Goal: Information Seeking & Learning: Find specific fact

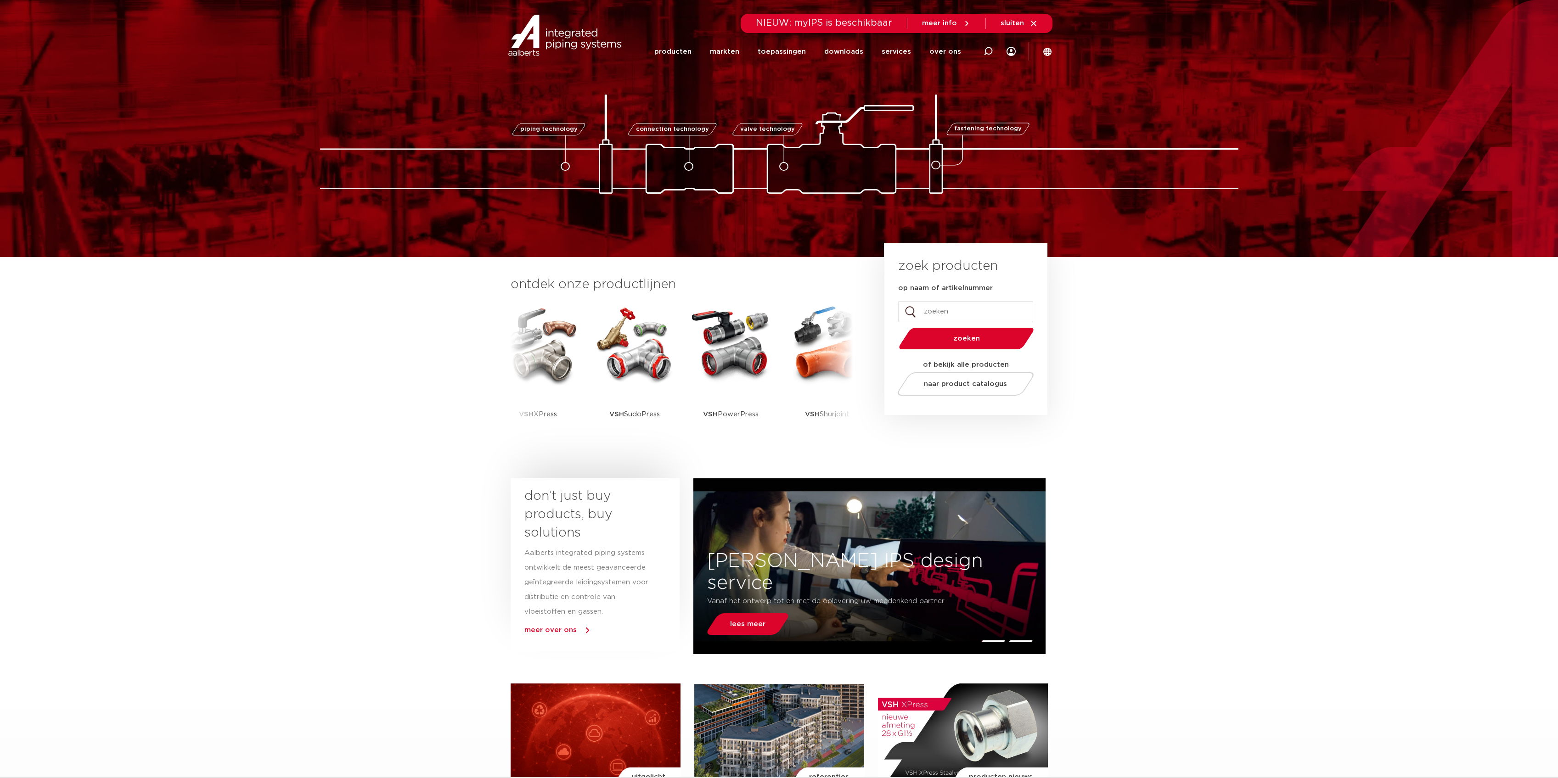
click at [922, 59] on li "over ons ons verhaal people & culture sustainability vacatures referenties cont…" at bounding box center [940, 51] width 41 height 37
click at [985, 51] on icon at bounding box center [988, 51] width 11 height 11
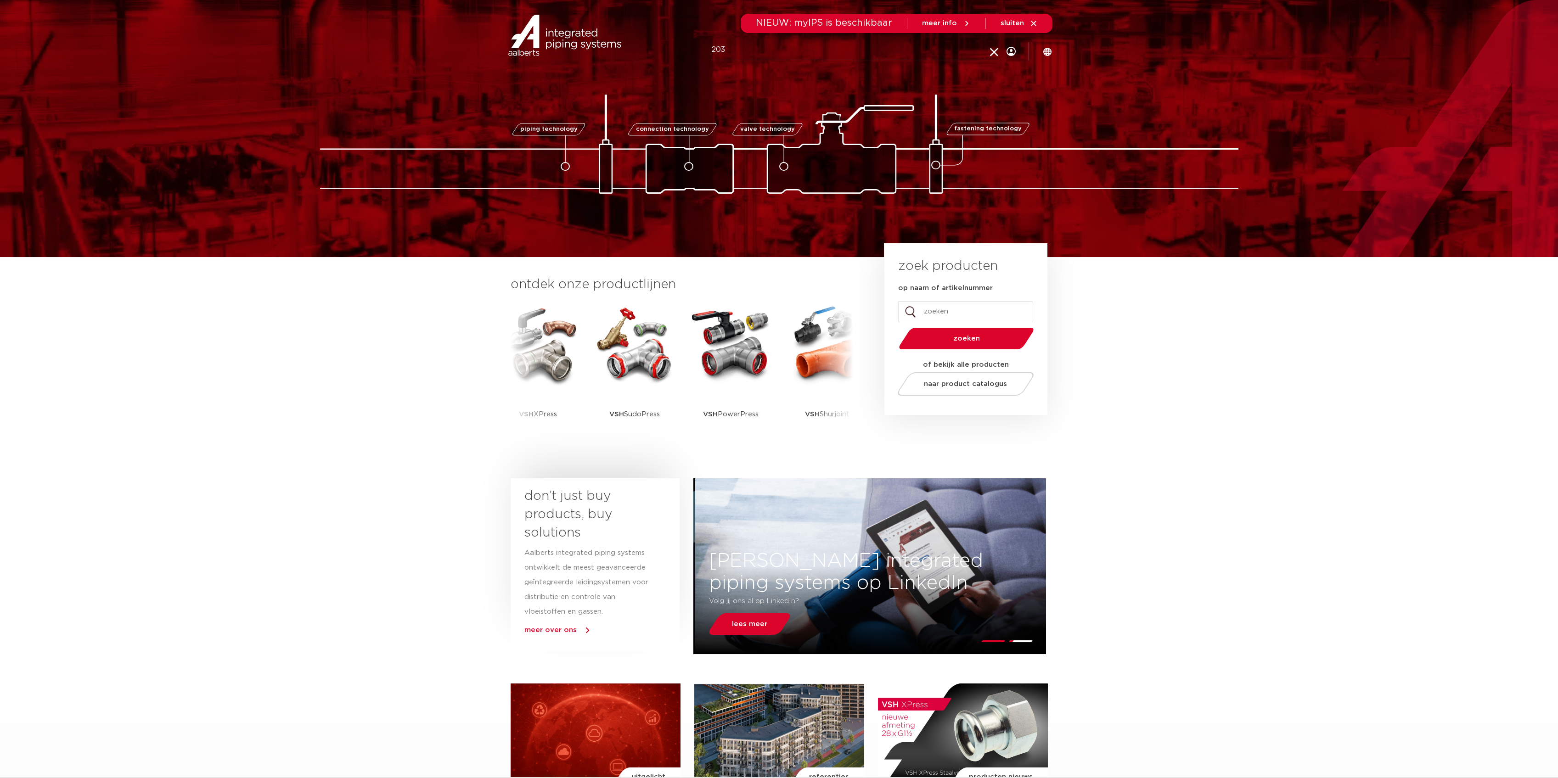
type input "203"
click button "Zoeken" at bounding box center [0, 0] width 0 height 0
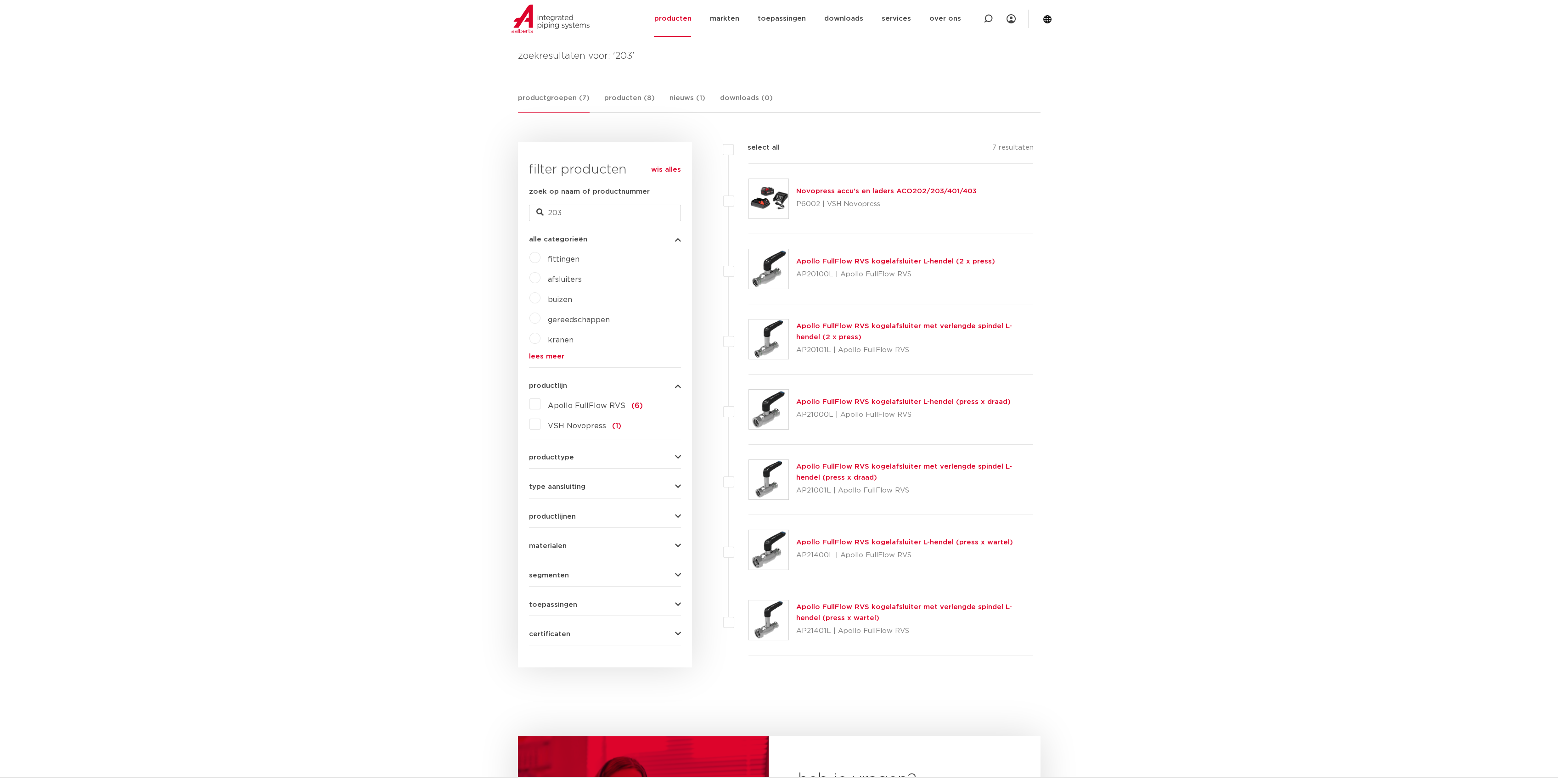
scroll to position [131, 0]
click at [828, 195] on p "P6002 | VSH Novopress" at bounding box center [886, 202] width 180 height 15
click at [996, 20] on div at bounding box center [988, 18] width 37 height 37
click at [992, 20] on icon at bounding box center [995, 20] width 13 height 13
click at [988, 21] on icon at bounding box center [988, 18] width 11 height 11
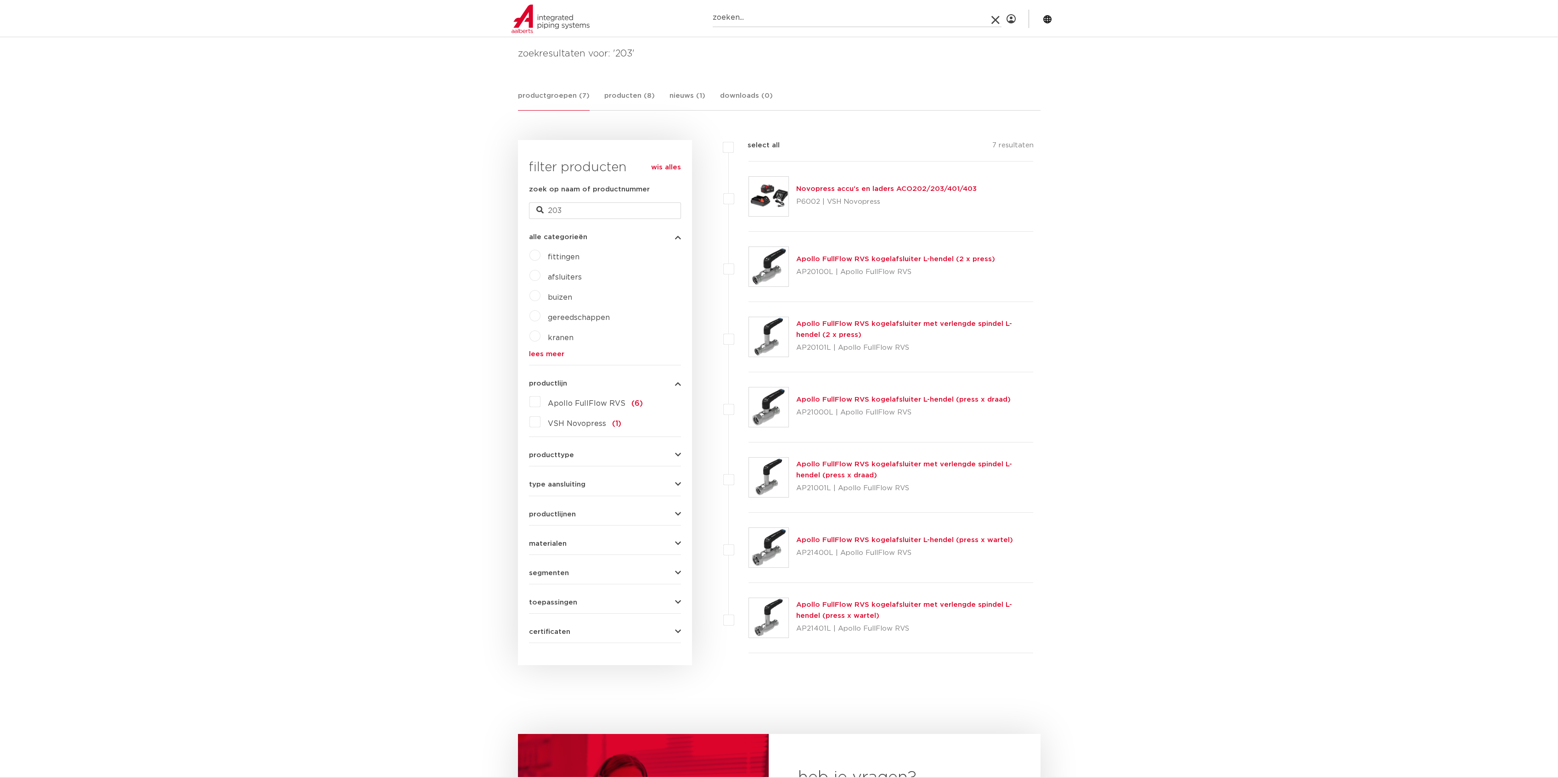
click at [914, 21] on input "Zoeken" at bounding box center [857, 18] width 289 height 18
click at [975, 16] on input "6580145" at bounding box center [857, 18] width 289 height 18
click at [405, 436] on body "Zoeken 6580145 NIEUW: myIPS is beschikbaar meer info sluiten producten markten …" at bounding box center [779, 540] width 1558 height 1342
drag, startPoint x: 793, startPoint y: 19, endPoint x: 246, endPoint y: 20, distance: 547.3
click at [246, 20] on section "Zoeken 6580145 NIEUW: myIPS is beschikbaar meer info sluiten producten markten …" at bounding box center [779, 18] width 1558 height 37
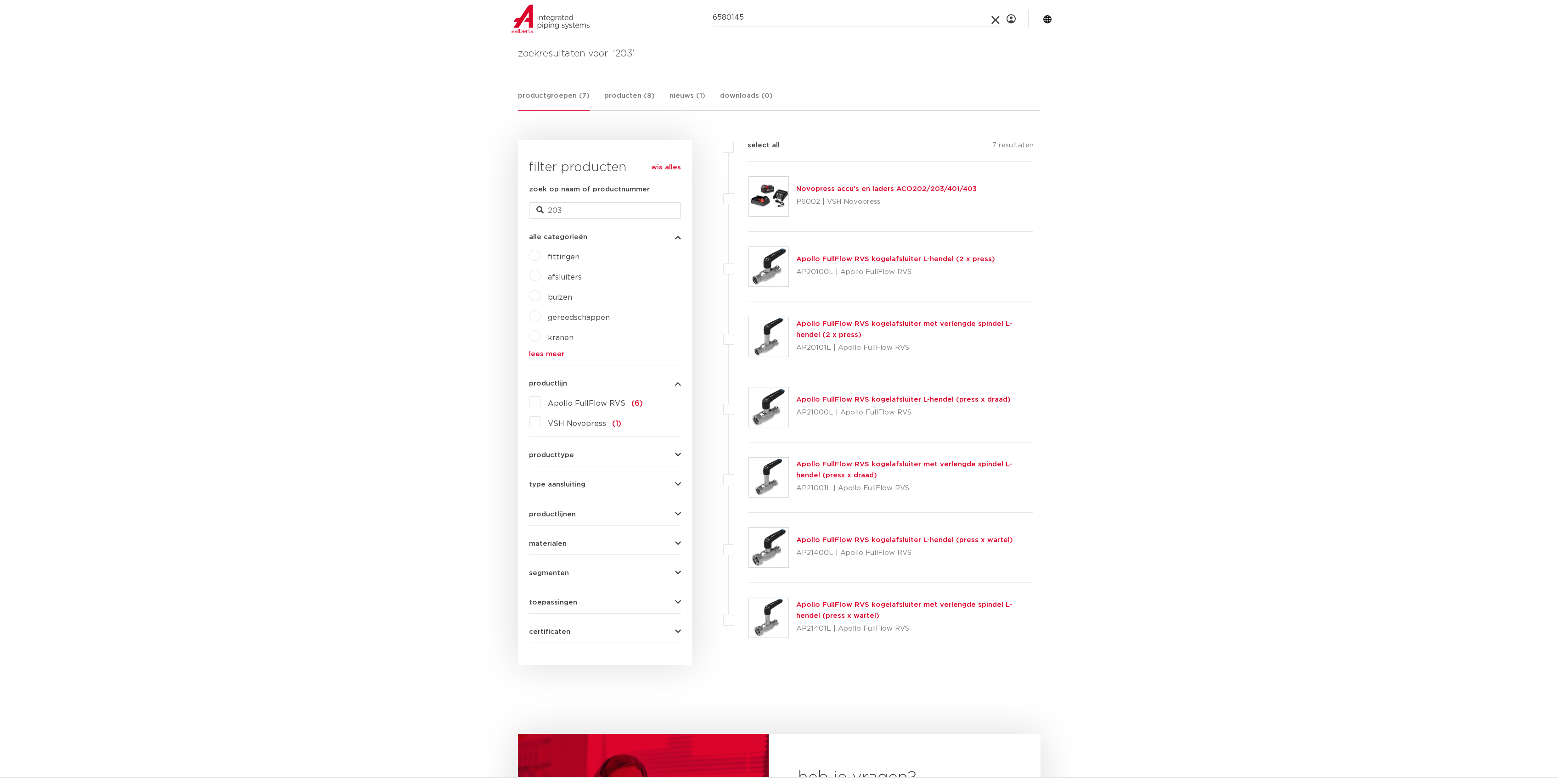
paste input "340829"
type input "6340829"
click button "Zoeken" at bounding box center [0, 0] width 0 height 0
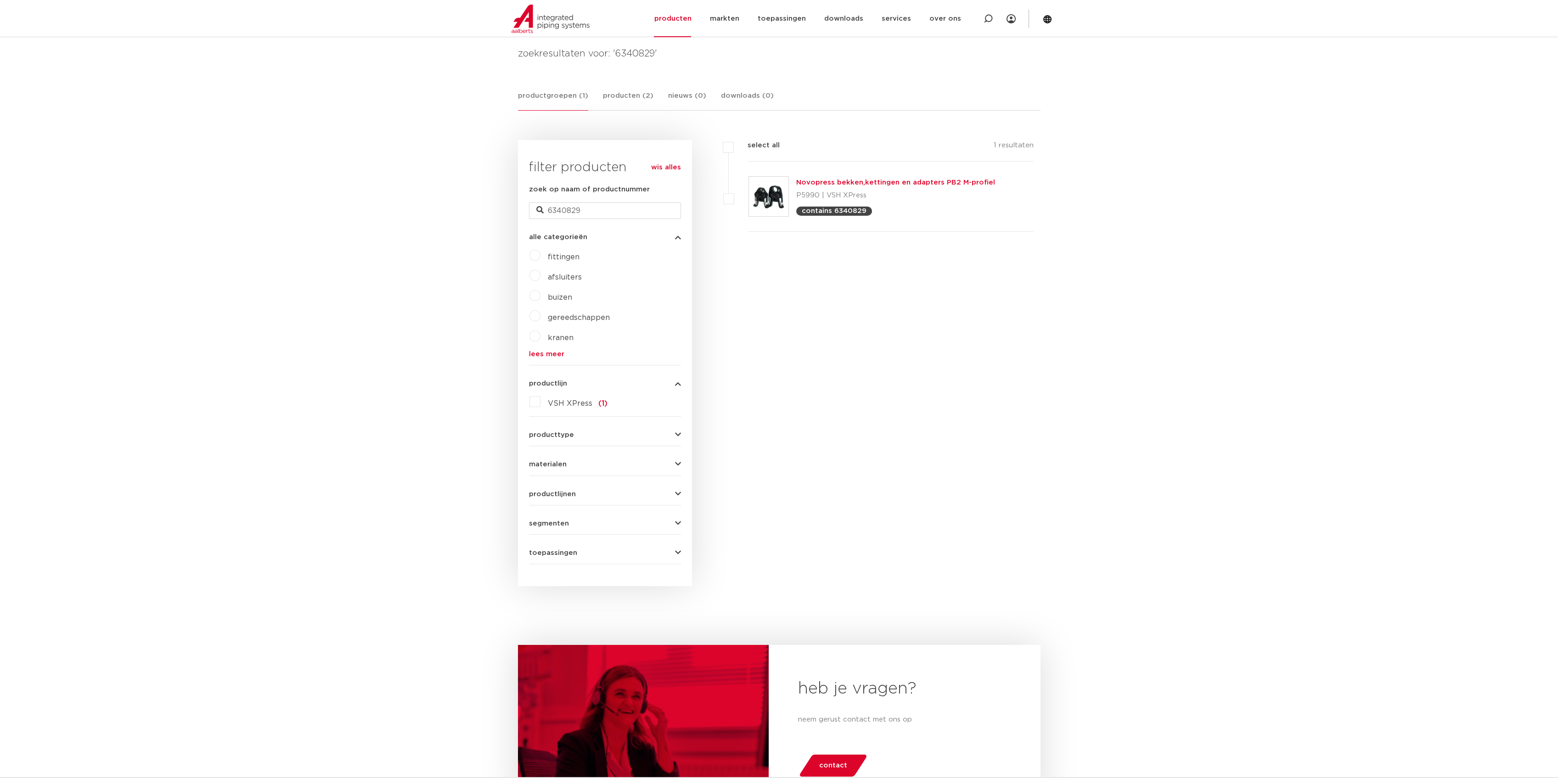
scroll to position [131, 0]
click at [917, 179] on link "Novopress bekken,kettingen en adapters PB2 M-profiel" at bounding box center [895, 182] width 199 height 7
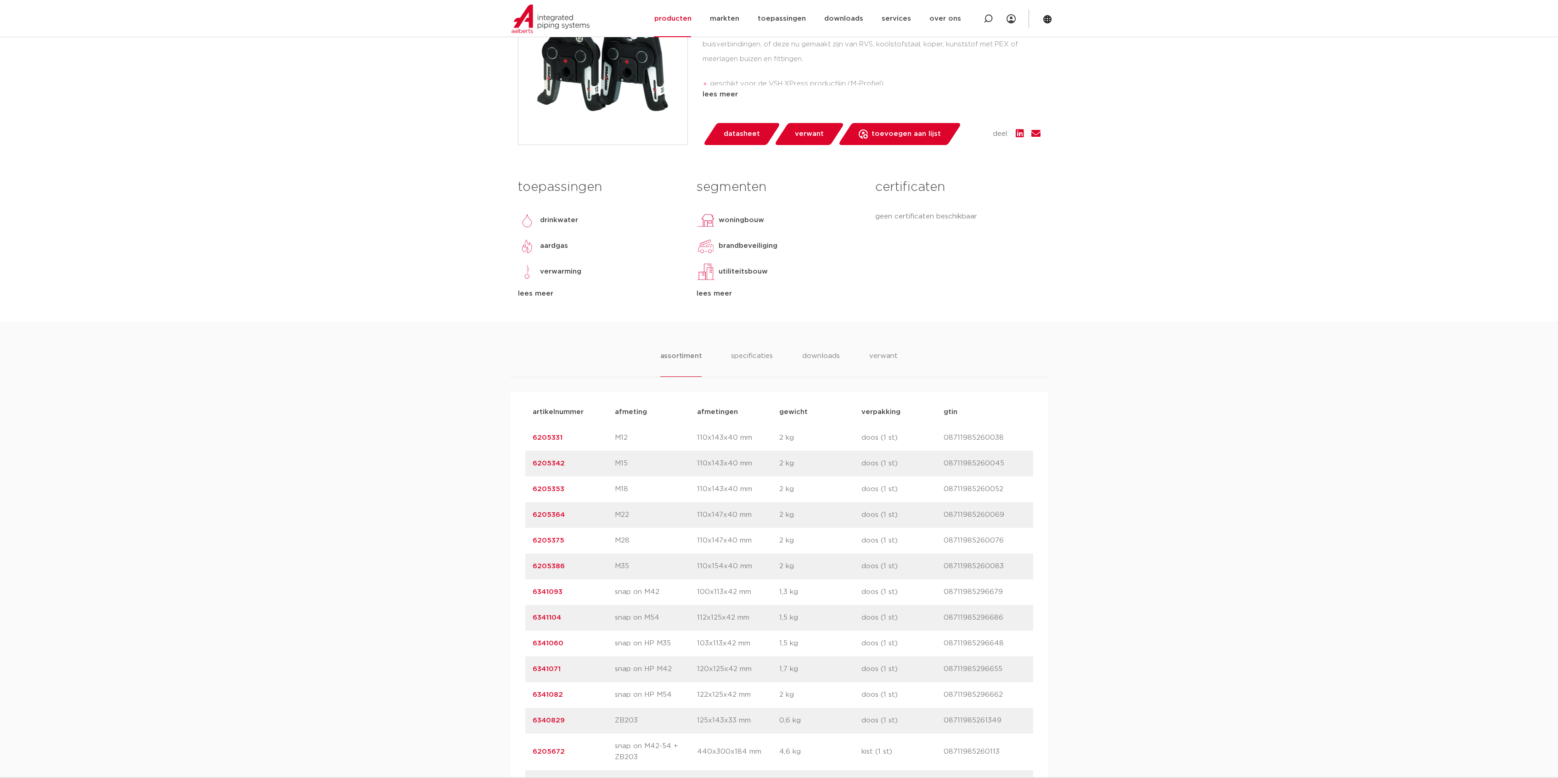
scroll to position [612, 0]
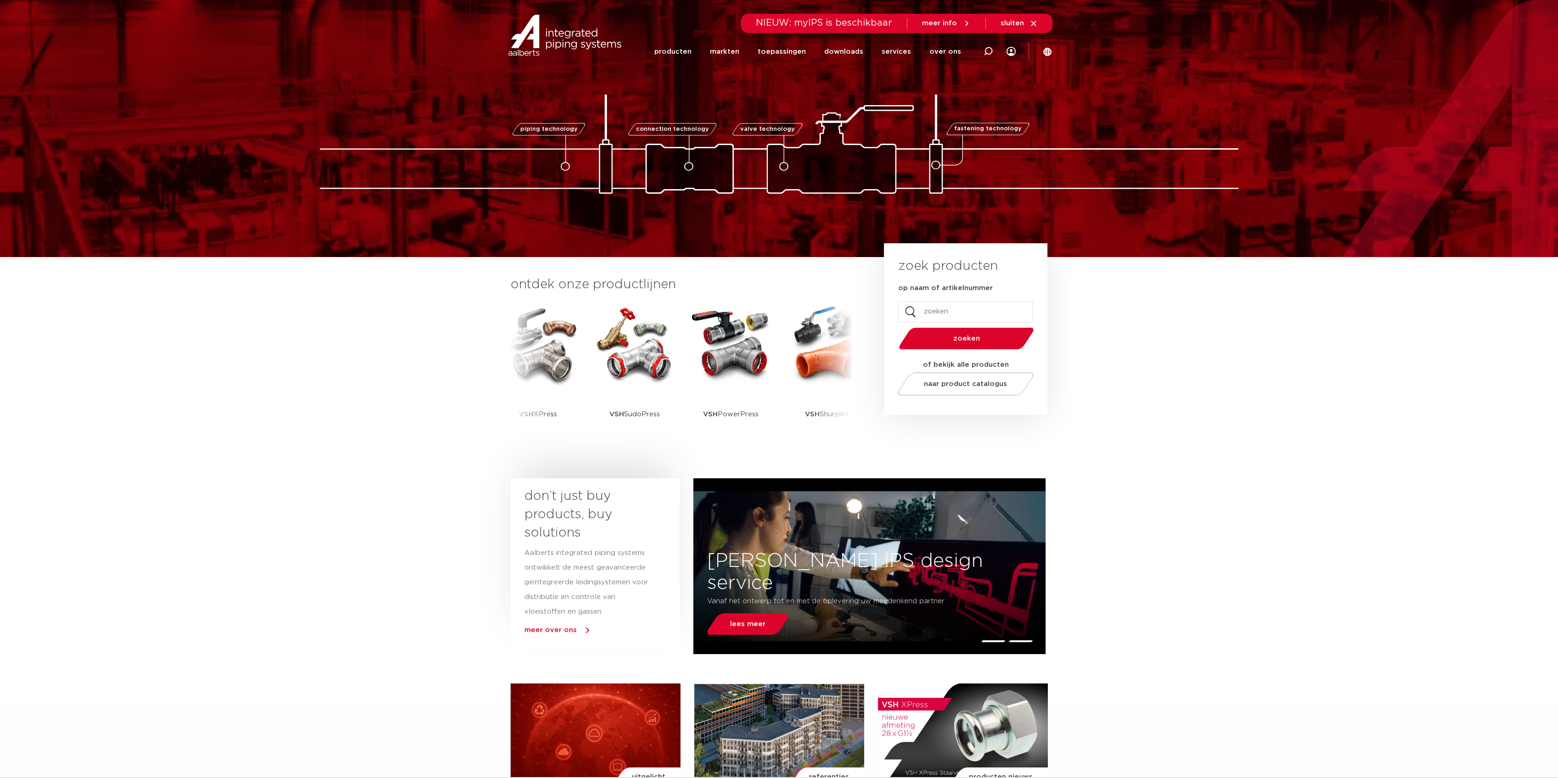
click at [700, 50] on li "producten" at bounding box center [677, 51] width 46 height 37
click at [691, 53] on link "producten" at bounding box center [672, 51] width 37 height 37
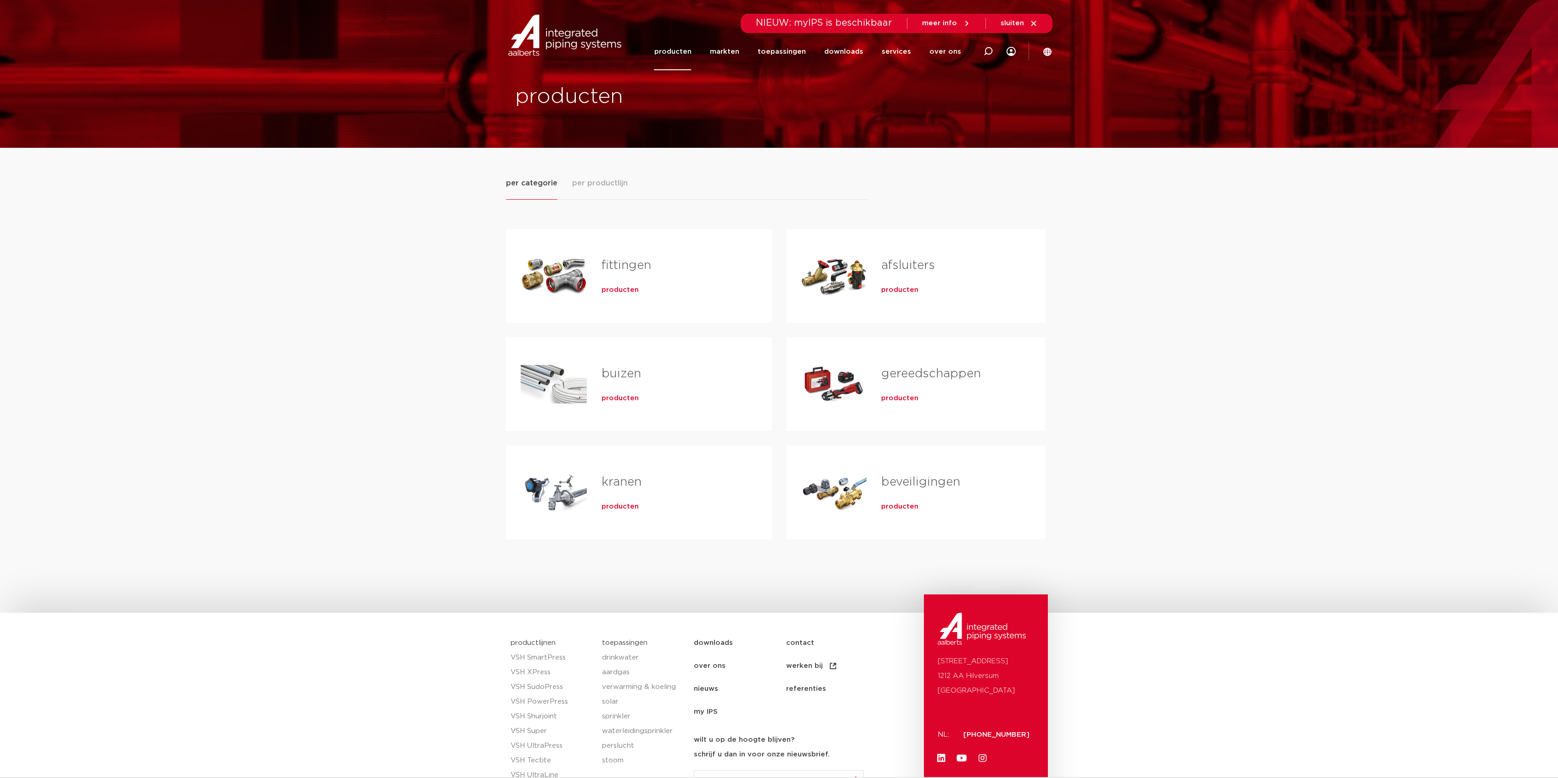
click at [613, 284] on div "producten" at bounding box center [672, 288] width 141 height 13
click at [613, 291] on span "producten" at bounding box center [620, 290] width 37 height 9
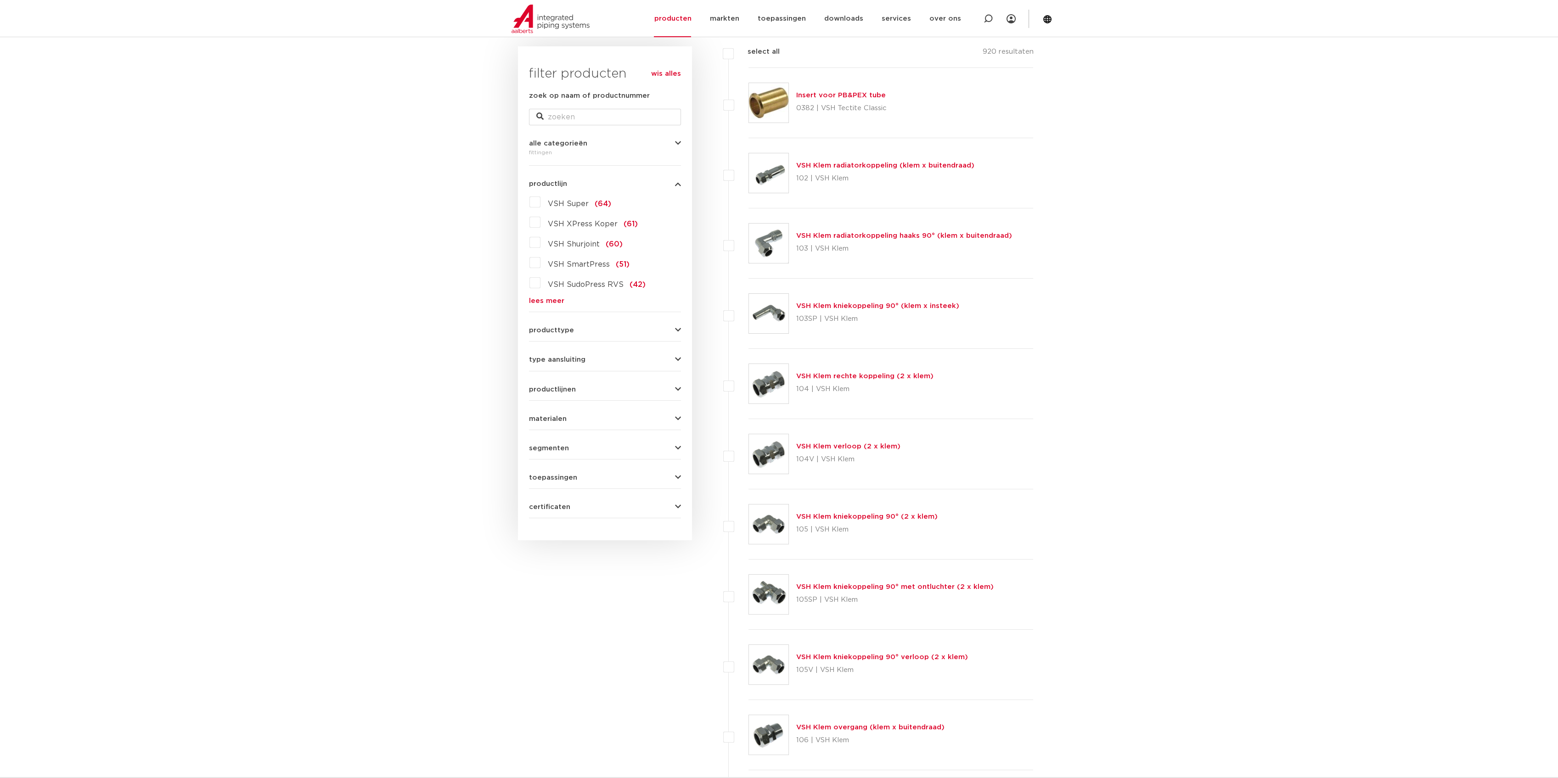
click at [563, 300] on link "lees meer" at bounding box center [605, 301] width 152 height 7
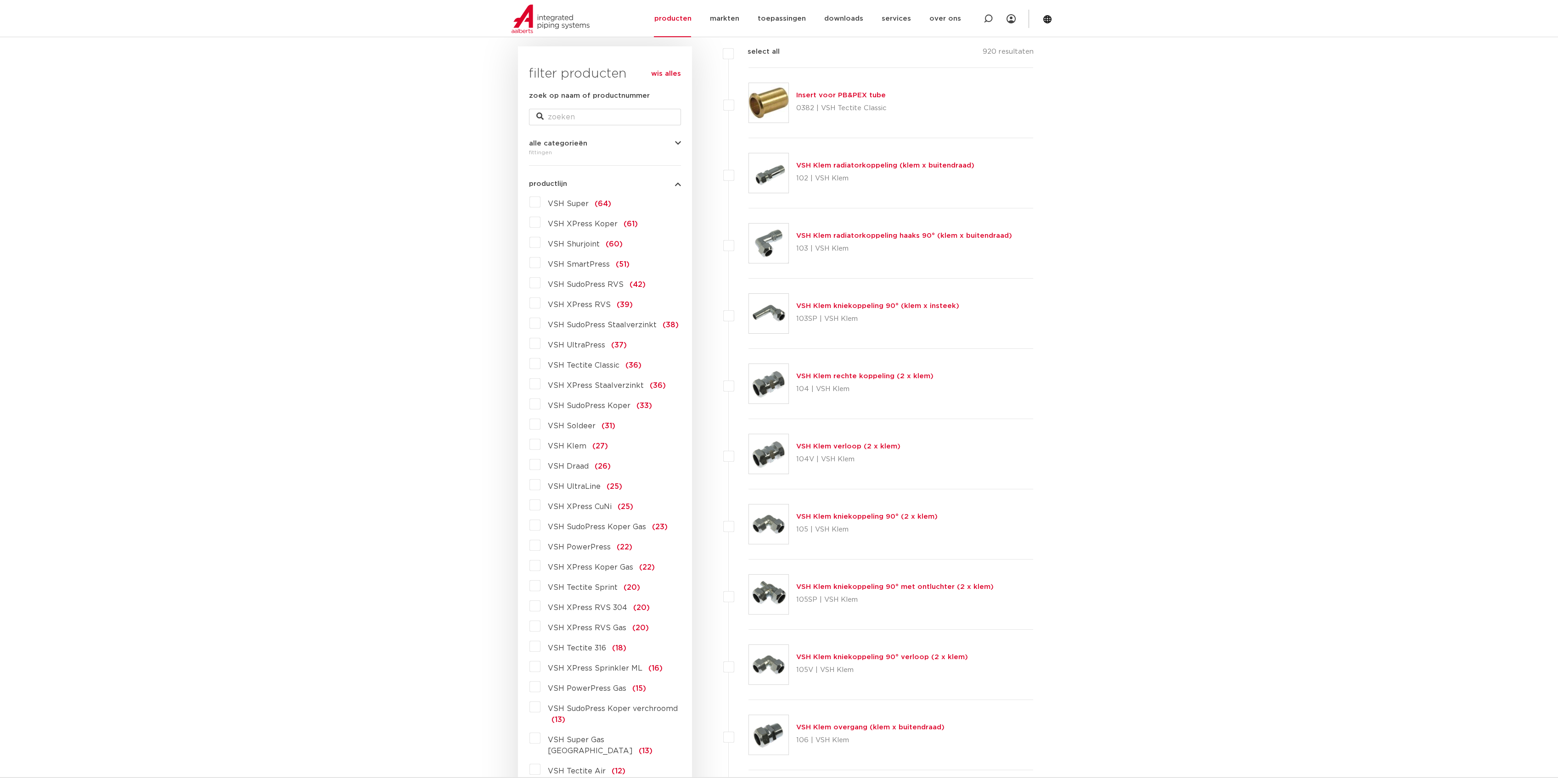
click at [601, 307] on span "VSH XPress RVS" at bounding box center [579, 304] width 63 height 7
click at [0, 0] on input "VSH XPress RVS (39)" at bounding box center [0, 0] width 0 height 0
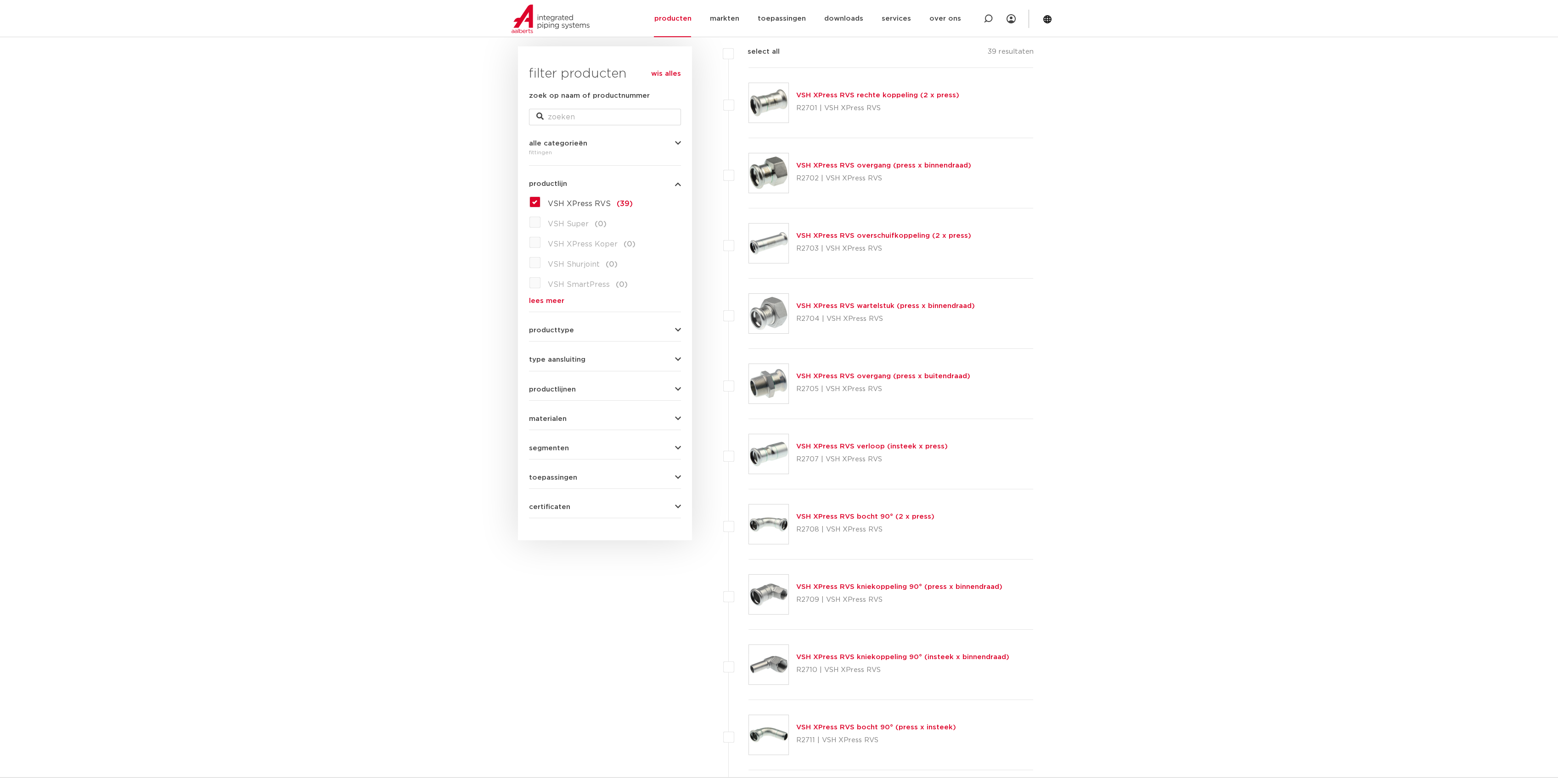
click at [771, 122] on img at bounding box center [768, 102] width 39 height 39
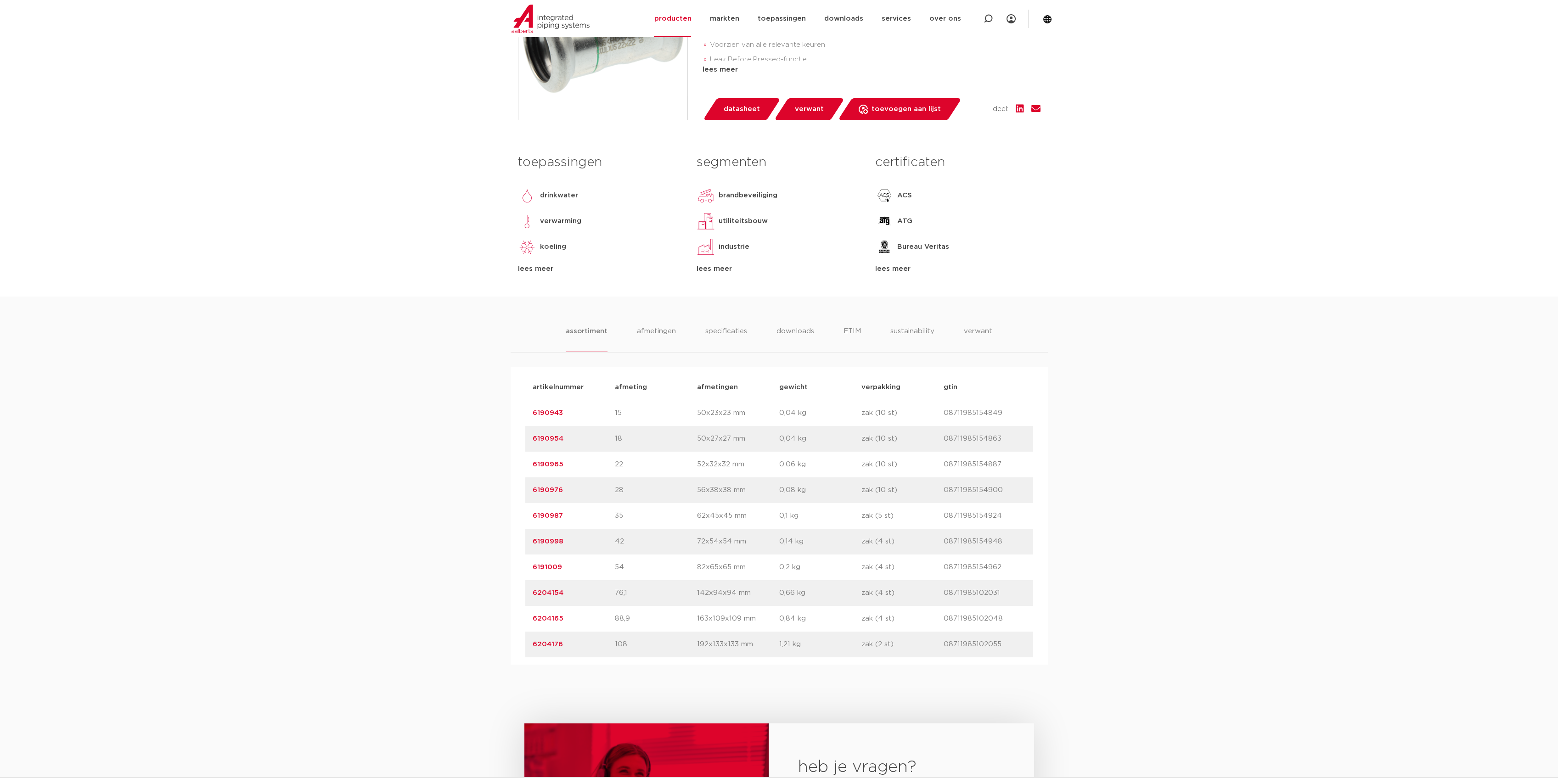
click at [559, 512] on link "6190987" at bounding box center [548, 515] width 30 height 7
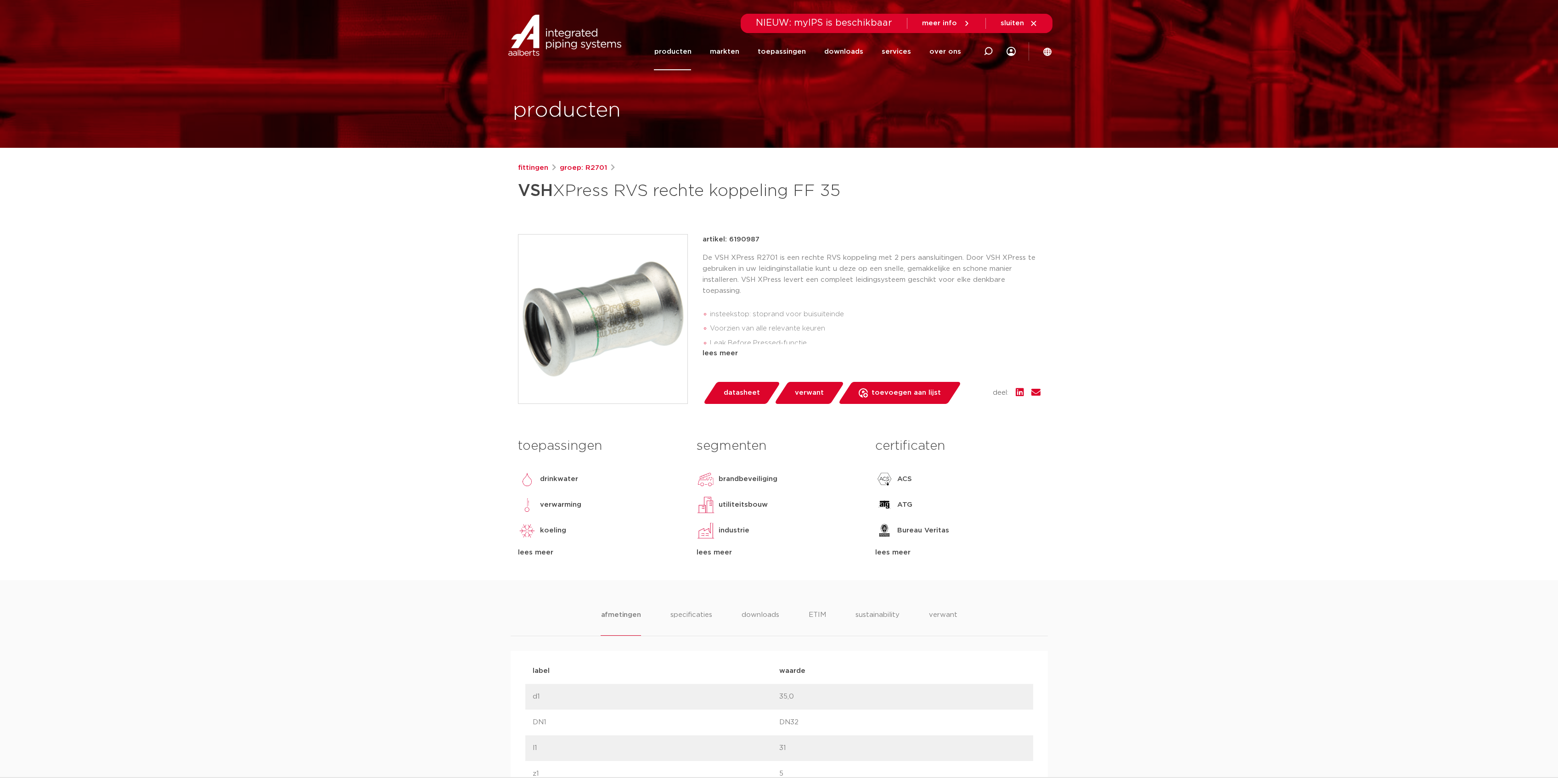
click at [572, 340] on img at bounding box center [602, 319] width 169 height 169
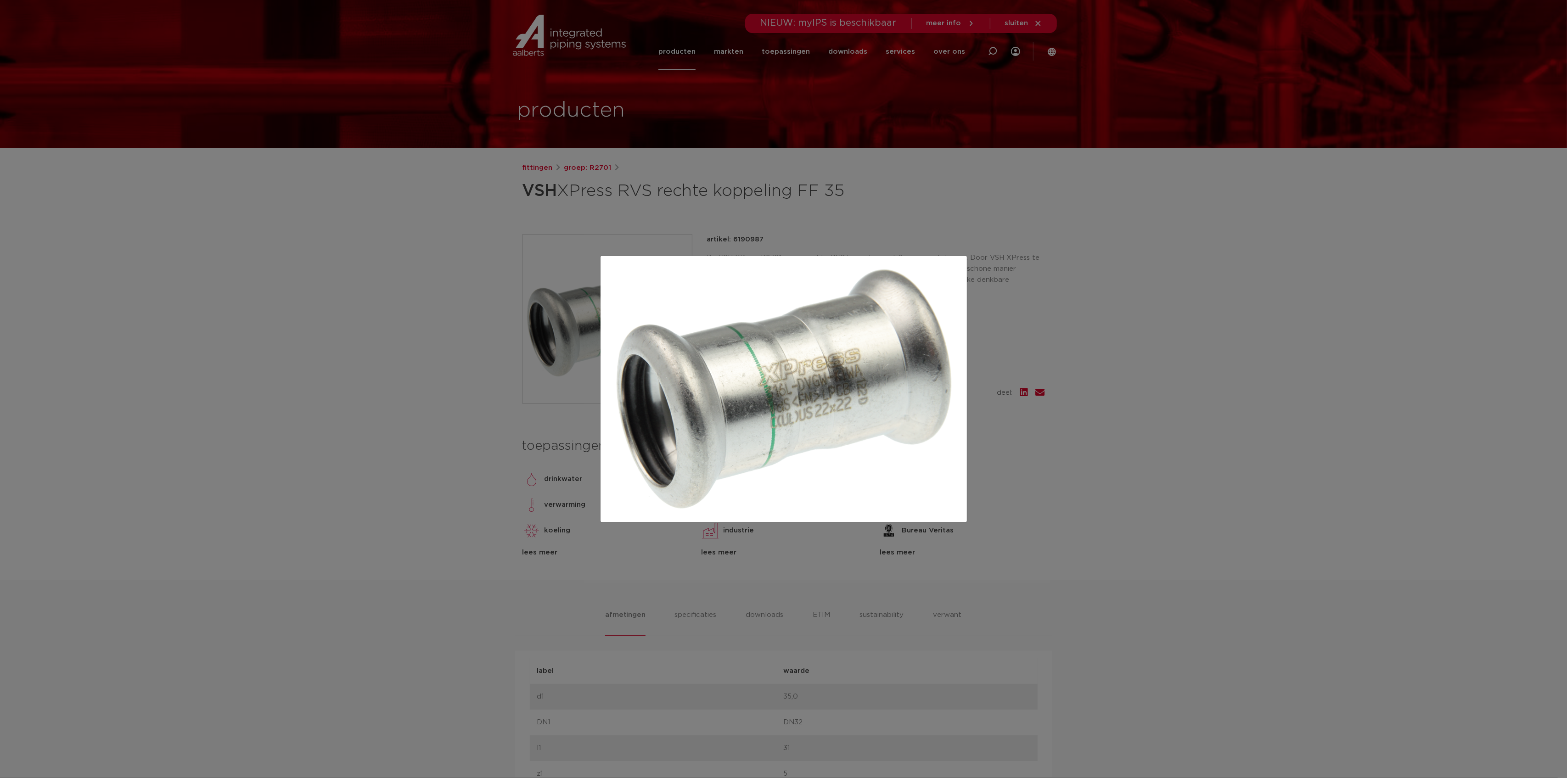
click at [439, 365] on div at bounding box center [783, 389] width 1567 height 778
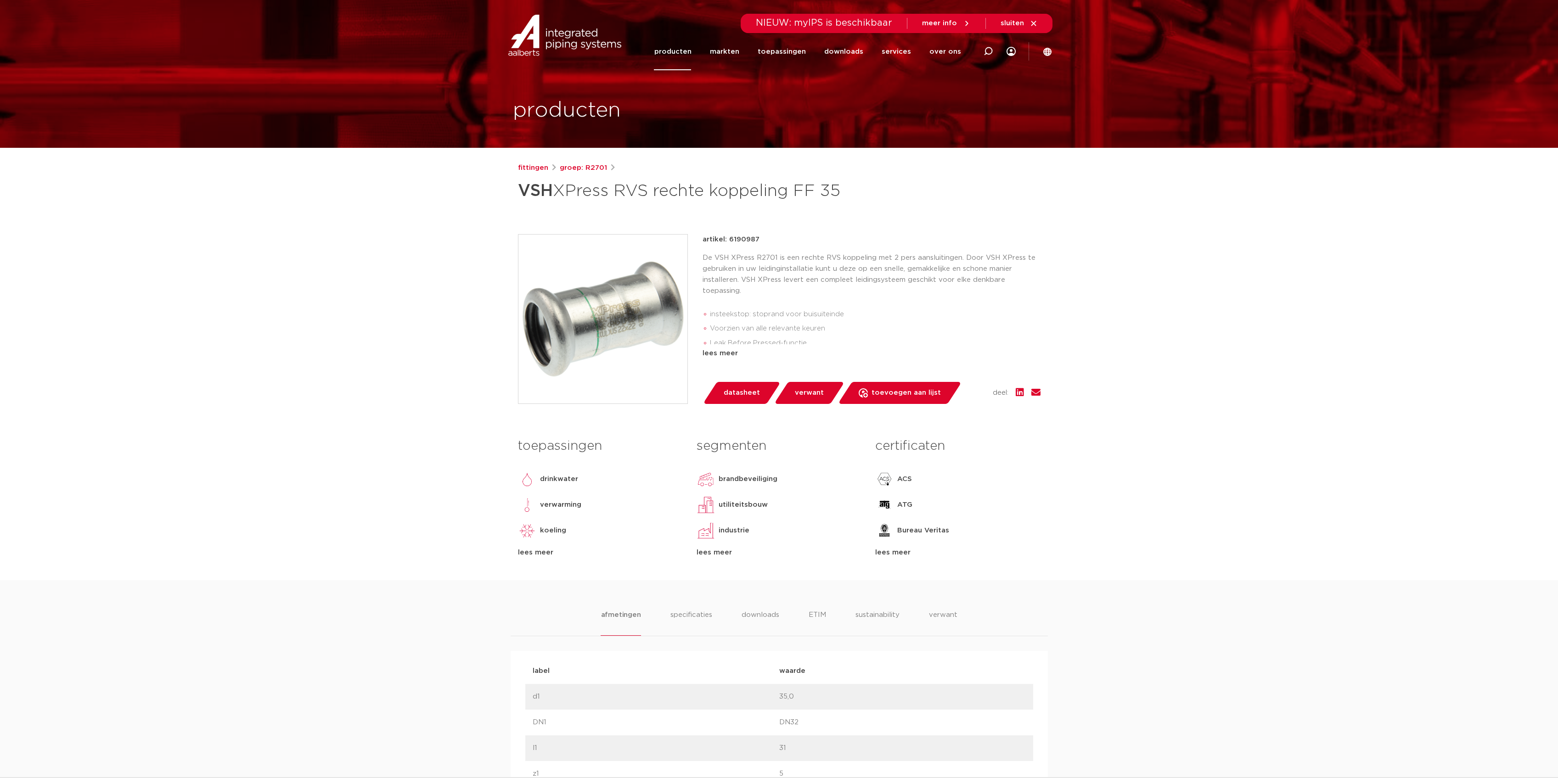
click at [743, 242] on p "artikel: 6190987" at bounding box center [731, 239] width 57 height 11
copy p "6190987"
